Goal: Information Seeking & Learning: Learn about a topic

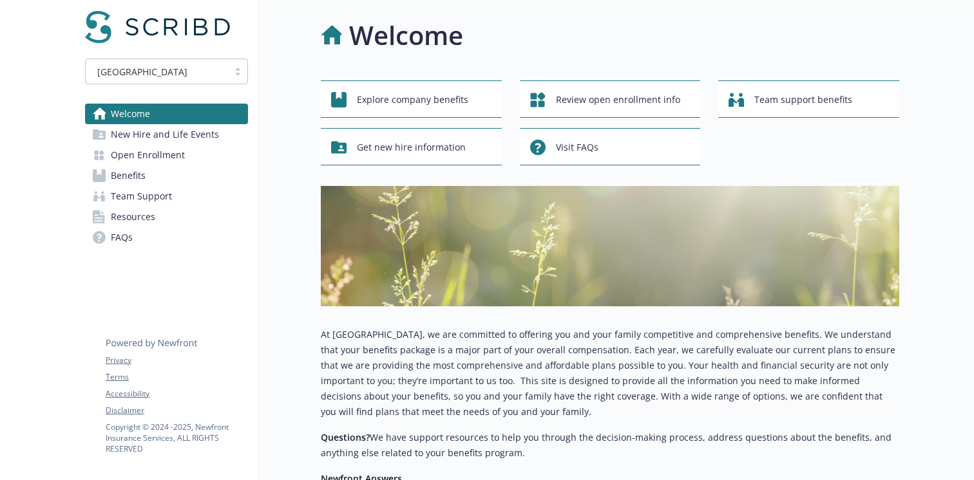
click at [151, 240] on link "FAQs" at bounding box center [166, 237] width 163 height 21
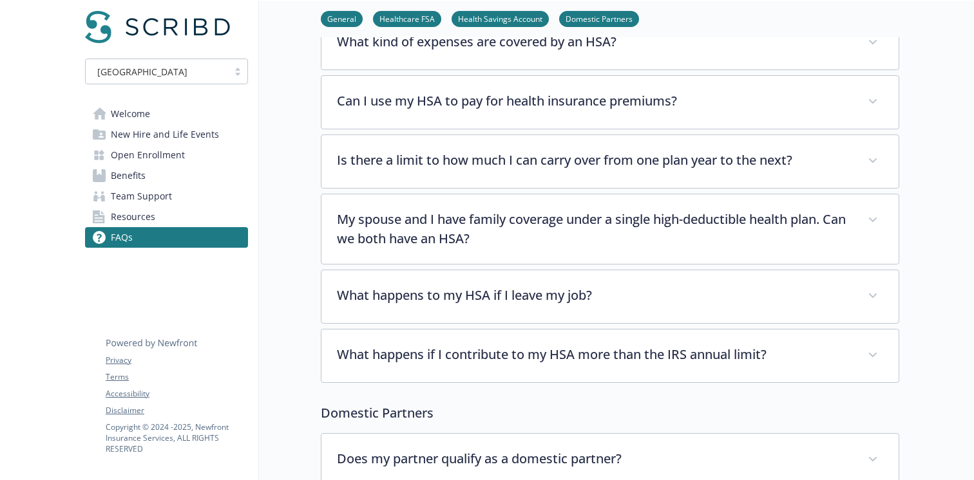
scroll to position [1166, 0]
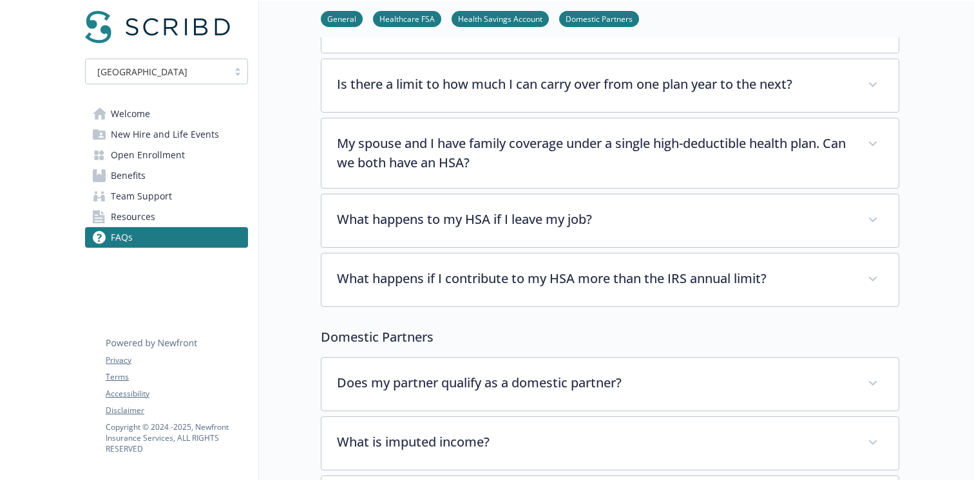
click at [137, 157] on span "Open Enrollment" at bounding box center [148, 155] width 74 height 21
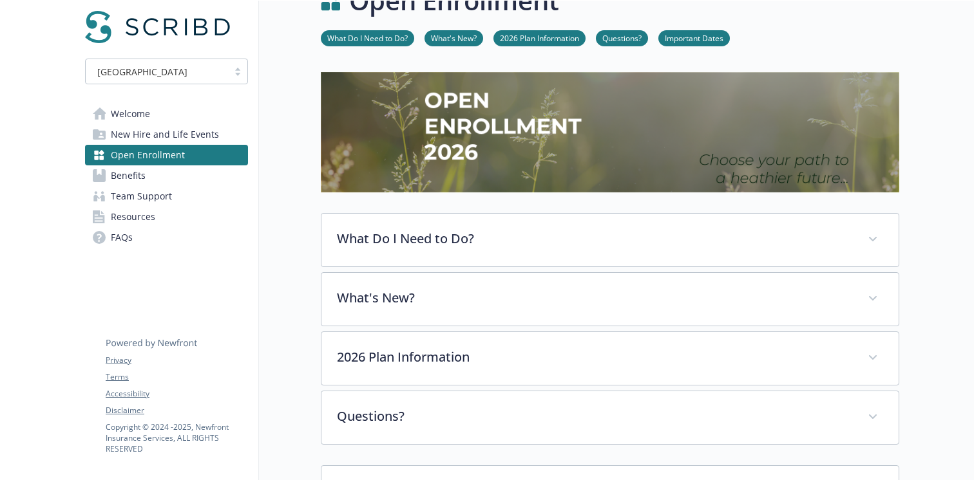
scroll to position [71, 0]
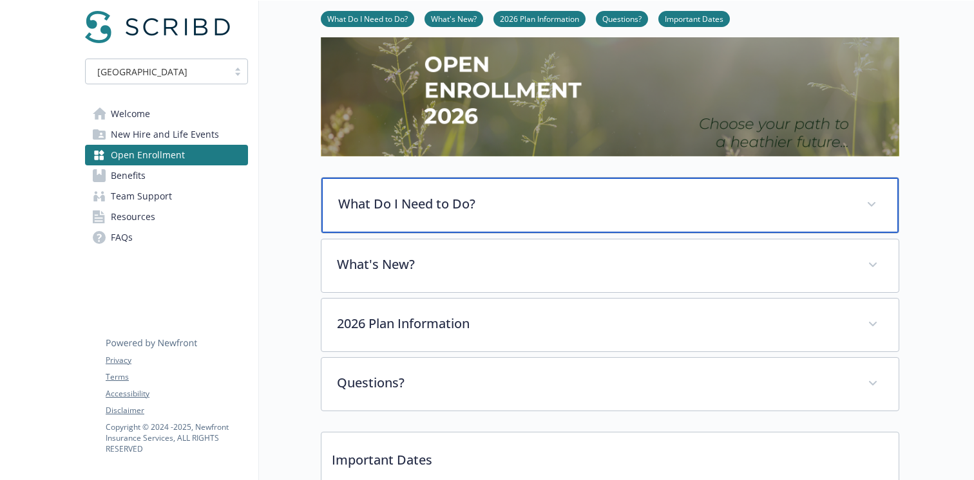
click at [449, 205] on p "What Do I Need to Do?" at bounding box center [594, 203] width 513 height 19
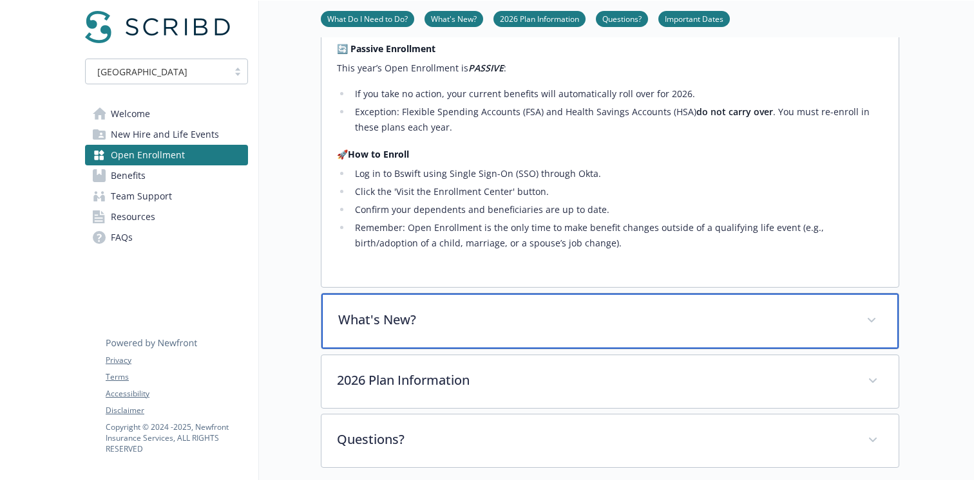
click at [456, 330] on p "What's New?" at bounding box center [594, 319] width 513 height 19
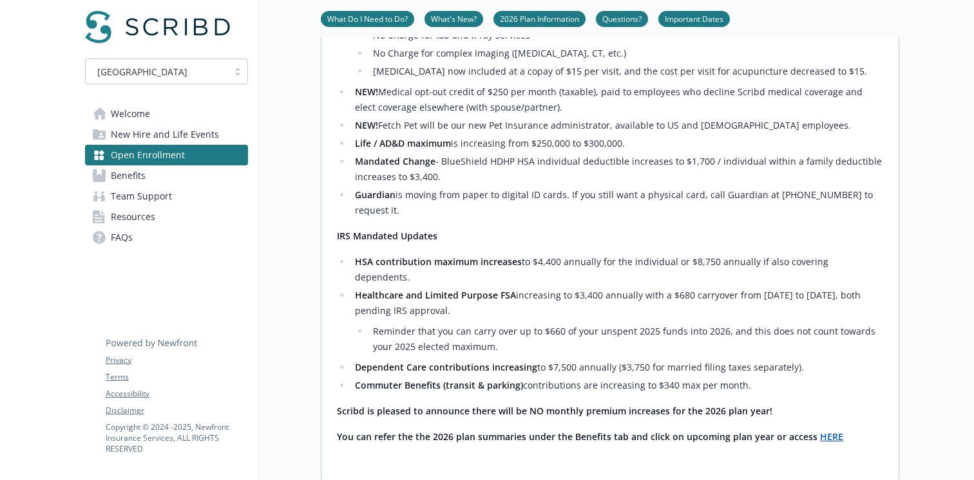
scroll to position [806, 0]
